Goal: Book appointment/travel/reservation

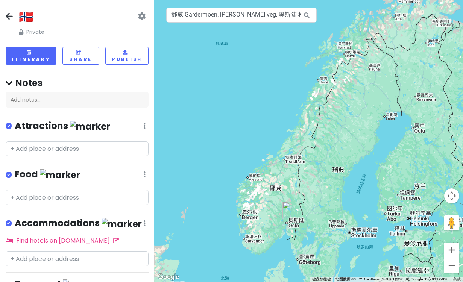
scroll to position [58, 0]
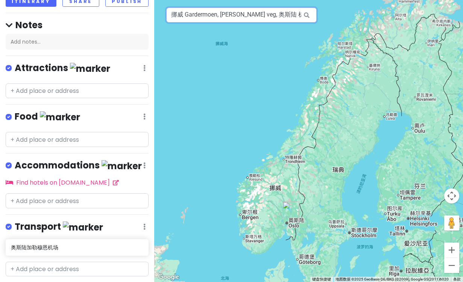
click at [259, 15] on input "挪威 Gardermoen, [PERSON_NAME] veg, 奥斯陆 机场" at bounding box center [241, 15] width 150 height 15
drag, startPoint x: 186, startPoint y: 15, endPoint x: 382, endPoint y: 28, distance: 196.4
click at [382, 28] on div "挪威 Gardermoen, [PERSON_NAME] veg, 奥斯陆 机场 键盘快捷键 地图数据 地图数据 ©2025 GeoBasis-DE/BKG …" at bounding box center [308, 141] width 309 height 282
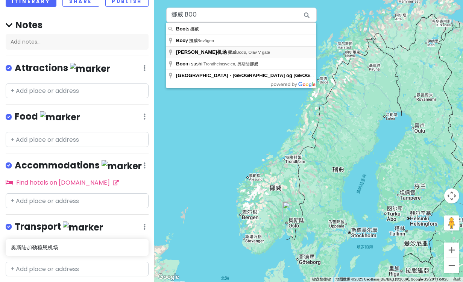
type input "挪威 Bodø, [GEOGRAPHIC_DATA], [PERSON_NAME][GEOGRAPHIC_DATA]"
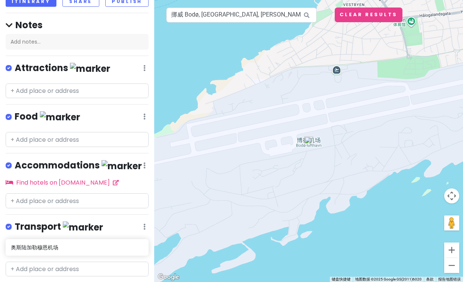
click at [308, 143] on img at bounding box center [308, 141] width 9 height 9
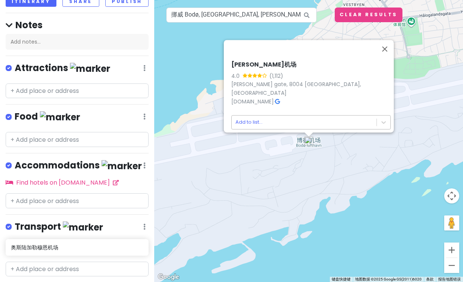
click at [264, 115] on body "🇳🇴 Private Change Dates Make a Copy Delete Trip Go Pro ⚡️ Give Feedback 💡 Suppo…" at bounding box center [231, 141] width 463 height 282
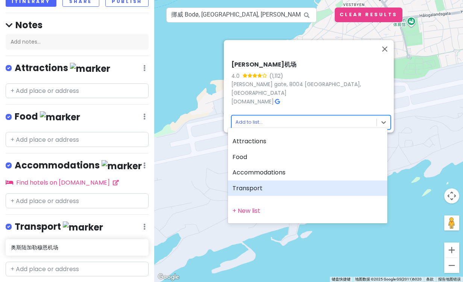
click at [268, 186] on div "Transport" at bounding box center [307, 189] width 159 height 16
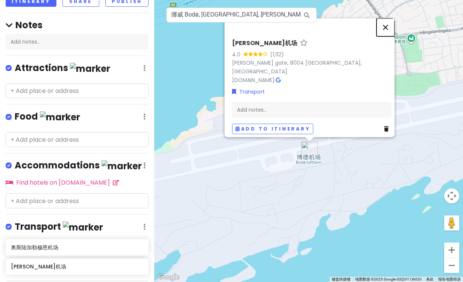
click at [389, 30] on button "关闭" at bounding box center [385, 27] width 18 height 18
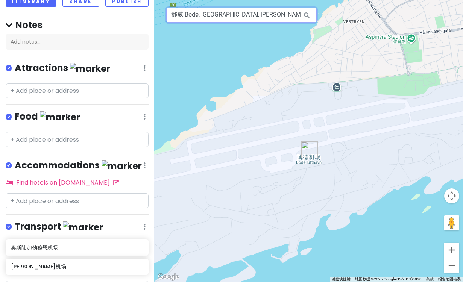
drag, startPoint x: 263, startPoint y: 16, endPoint x: 178, endPoint y: 8, distance: 85.4
click at [178, 8] on input "挪威 Bodø, [GEOGRAPHIC_DATA], [PERSON_NAME][GEOGRAPHIC_DATA]" at bounding box center [241, 15] width 150 height 15
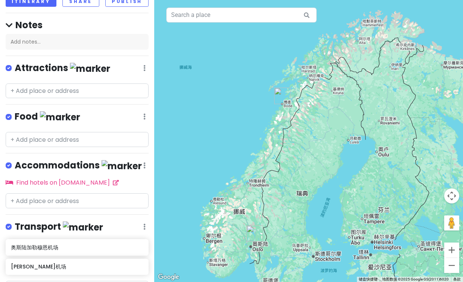
drag, startPoint x: 322, startPoint y: 167, endPoint x: 276, endPoint y: 126, distance: 61.8
click at [276, 126] on div at bounding box center [308, 141] width 309 height 282
